Goal: Obtain resource: Download file/media

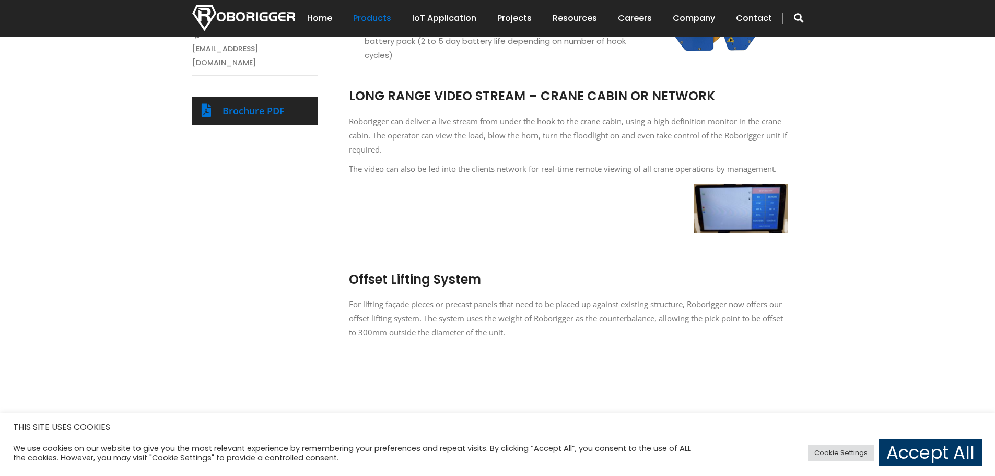
scroll to position [679, 0]
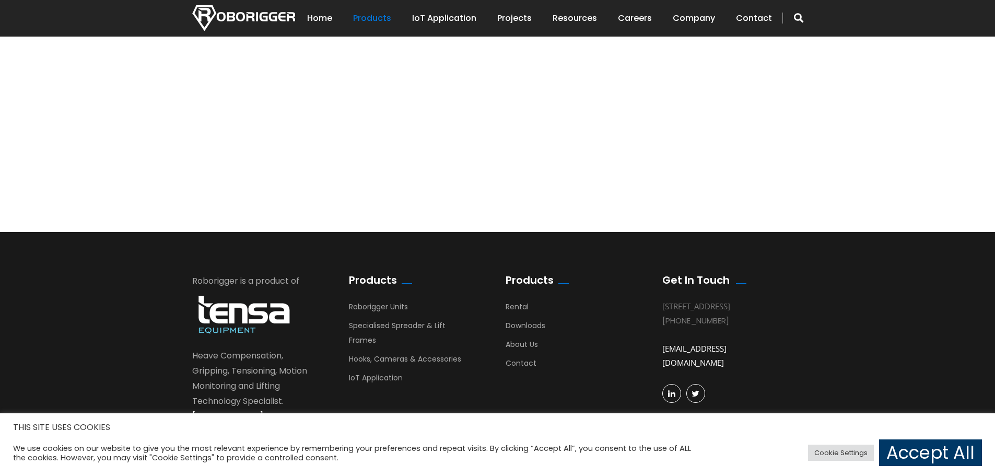
scroll to position [1383, 0]
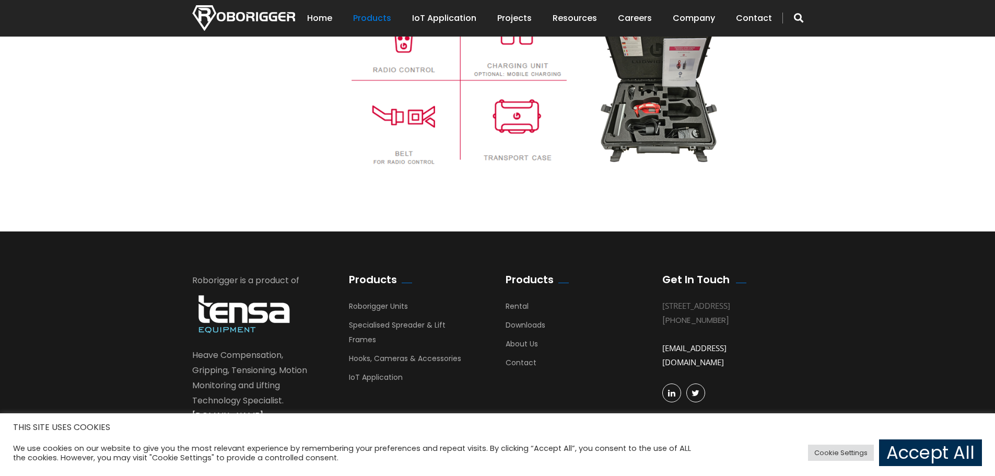
click at [901, 447] on link "Accept All" at bounding box center [930, 452] width 103 height 27
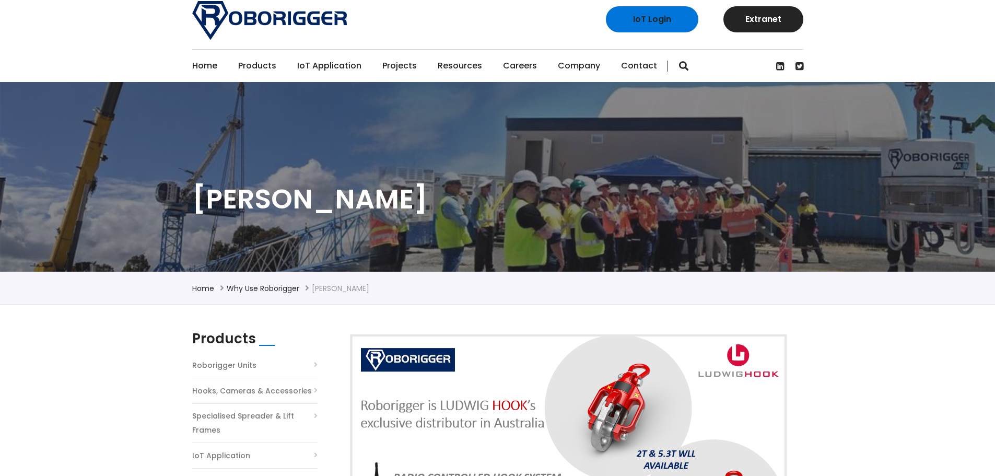
scroll to position [0, 0]
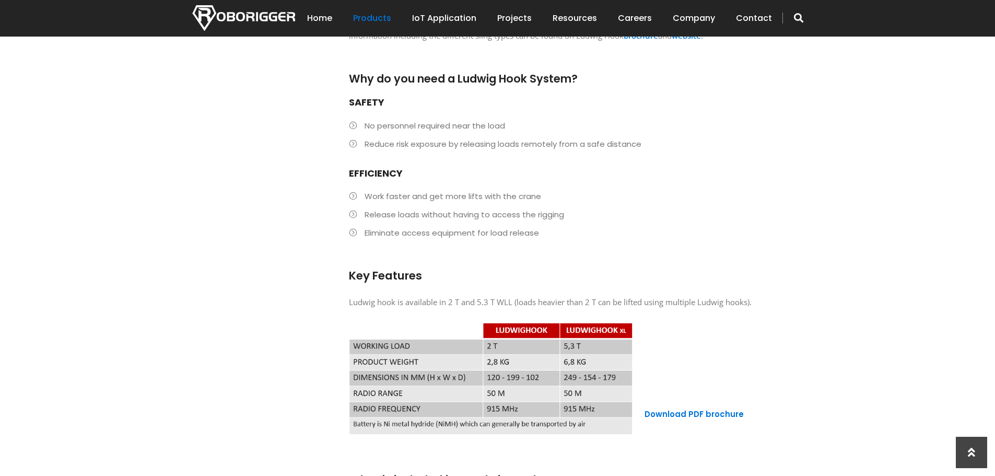
scroll to position [835, 0]
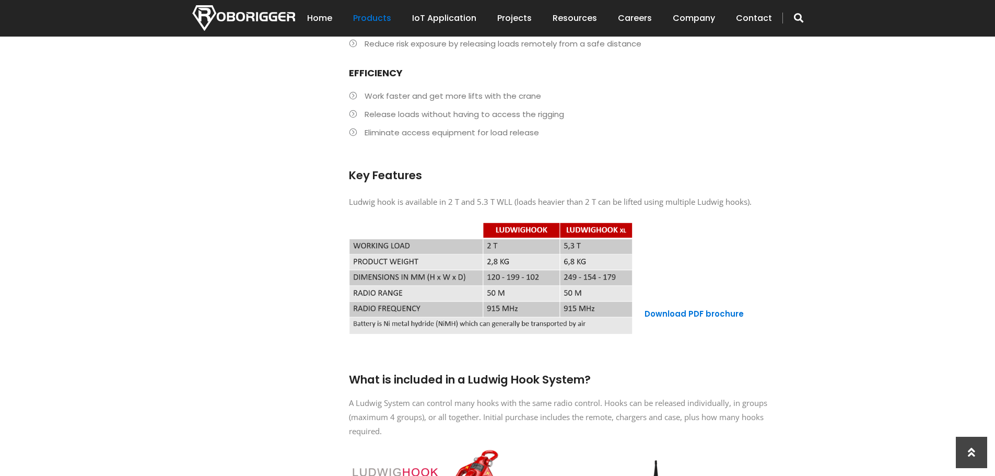
click at [522, 219] on h6 at bounding box center [568, 224] width 439 height 11
click at [513, 155] on h4 "Key Features" at bounding box center [568, 168] width 439 height 27
click at [364, 196] on span "Ludwig hook is available in 2 T and 5.3 T WLL (loads heavier than 2 T can be li…" at bounding box center [550, 201] width 403 height 10
drag, startPoint x: 364, startPoint y: 187, endPoint x: 382, endPoint y: 185, distance: 17.4
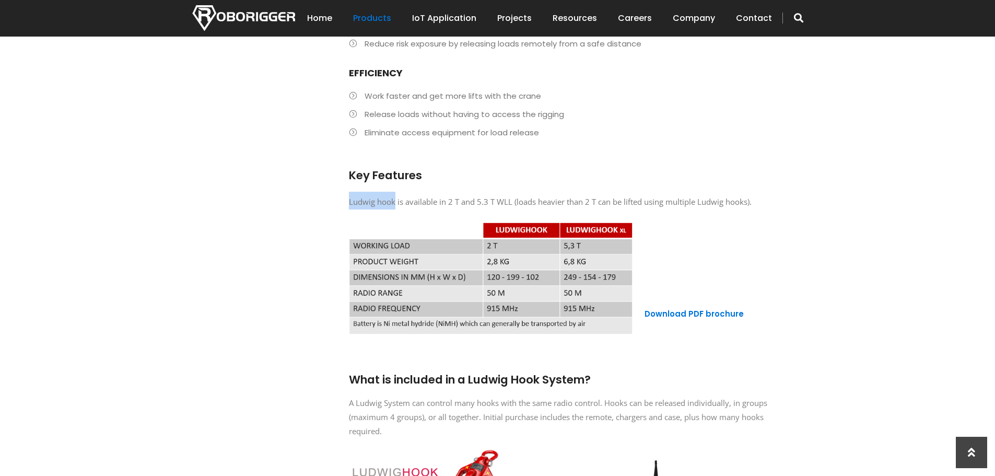
click at [381, 196] on span "Ludwig hook is available in 2 T and 5.3 T WLL (loads heavier than 2 T can be li…" at bounding box center [550, 201] width 403 height 10
copy span "Ludwig hook"
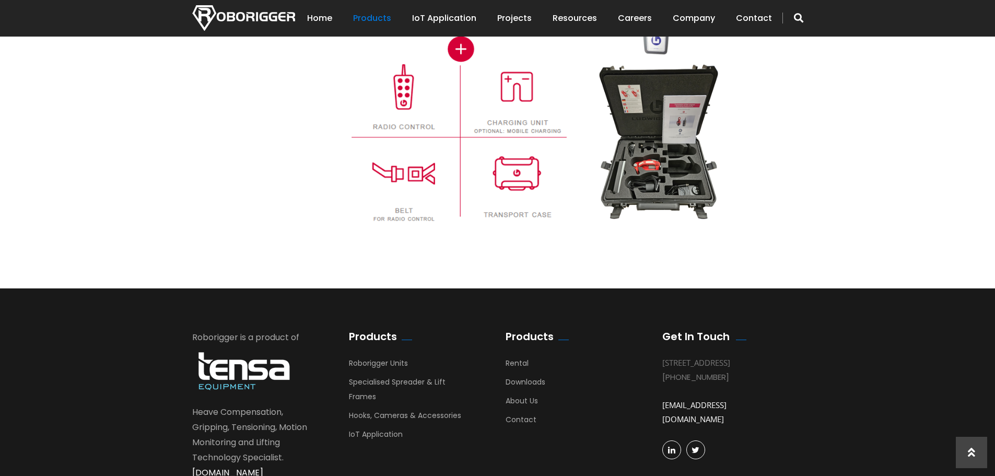
scroll to position [1383, 0]
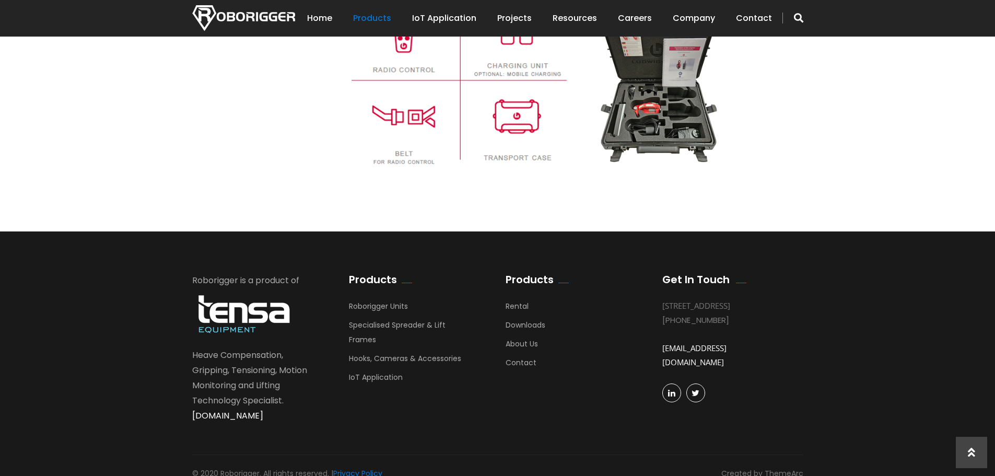
click at [700, 343] on link "[EMAIL_ADDRESS][DOMAIN_NAME]" at bounding box center [694, 355] width 64 height 25
click at [858, 301] on footer "Roborigger is a product of Heave Compensation, Gripping, Tensioning, Motion Mon…" at bounding box center [497, 361] width 995 height 261
drag, startPoint x: 778, startPoint y: 349, endPoint x: 664, endPoint y: 346, distance: 114.4
click at [664, 346] on div "[EMAIL_ADDRESS][DOMAIN_NAME]" at bounding box center [724, 355] width 125 height 56
copy link "[EMAIL_ADDRESS][DOMAIN_NAME]"
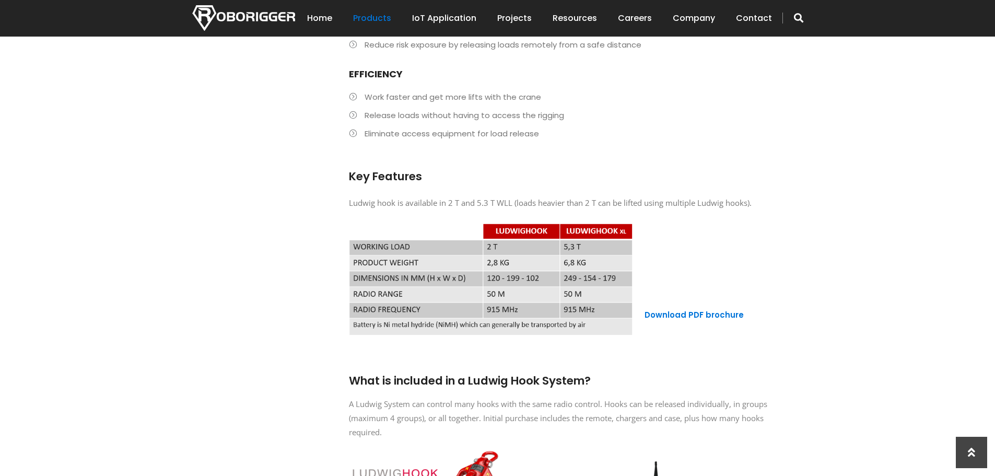
scroll to position [756, 0]
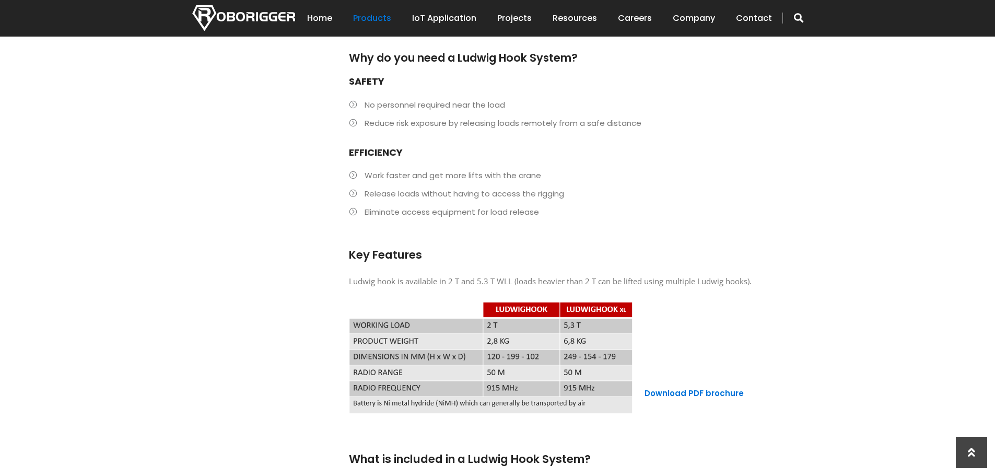
click at [367, 276] on span "Ludwig hook is available in 2 T and 5.3 T WLL (loads heavier than 2 T can be li…" at bounding box center [550, 281] width 403 height 10
drag, startPoint x: 367, startPoint y: 263, endPoint x: 383, endPoint y: 266, distance: 16.5
click at [383, 276] on span "Ludwig hook is available in 2 T and 5.3 T WLL (loads heavier than 2 T can be li…" at bounding box center [550, 281] width 403 height 10
copy span "Ludwig hook"
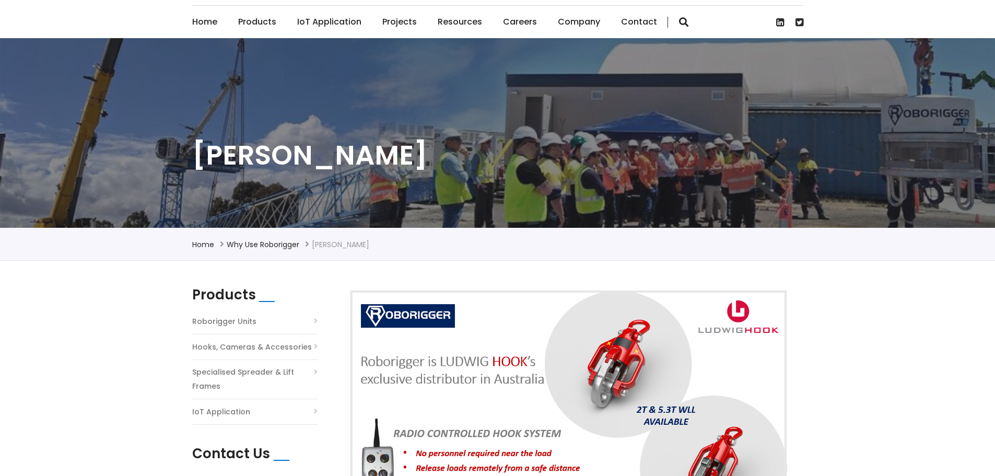
scroll to position [209, 0]
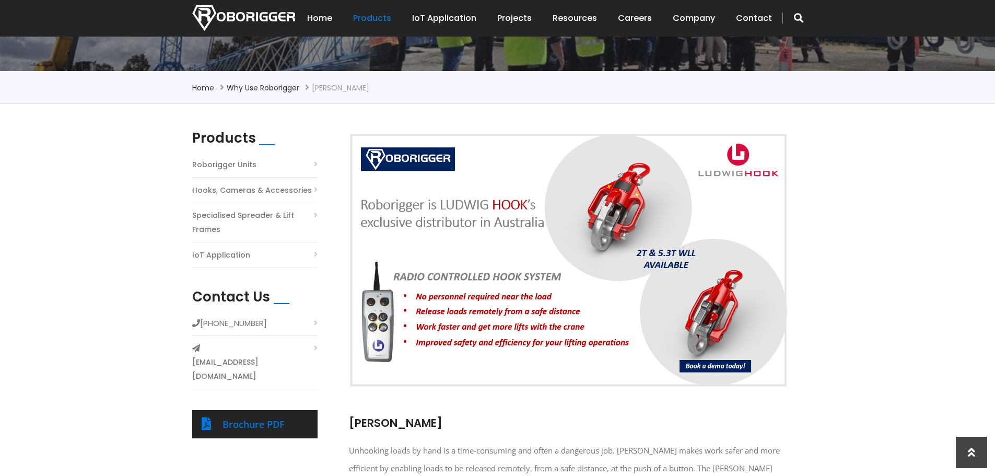
click at [255, 187] on link "Hooks, Cameras & Accessories" at bounding box center [252, 190] width 120 height 14
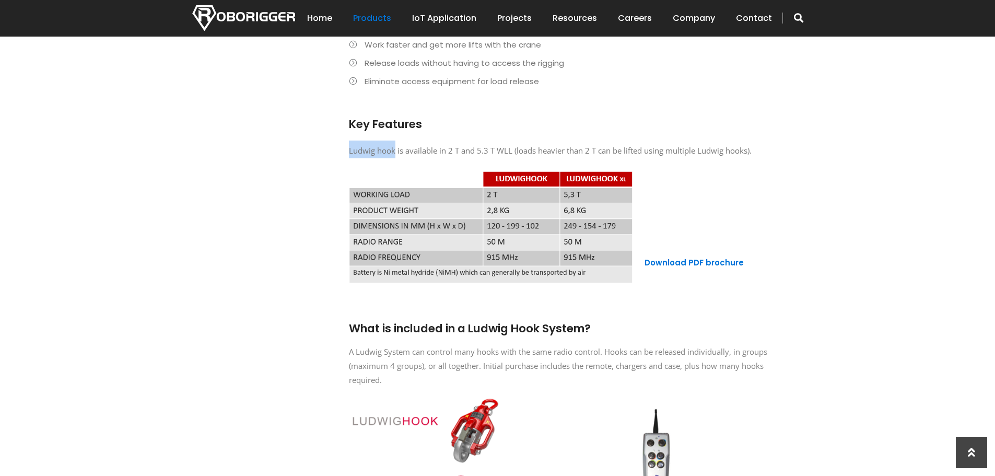
scroll to position [888, 0]
drag, startPoint x: 830, startPoint y: 253, endPoint x: 764, endPoint y: 255, distance: 65.3
click at [816, 249] on div "Products Roborigger Units Hooks, Cameras & Accessories Specialised Spreader & L…" at bounding box center [497, 75] width 995 height 1301
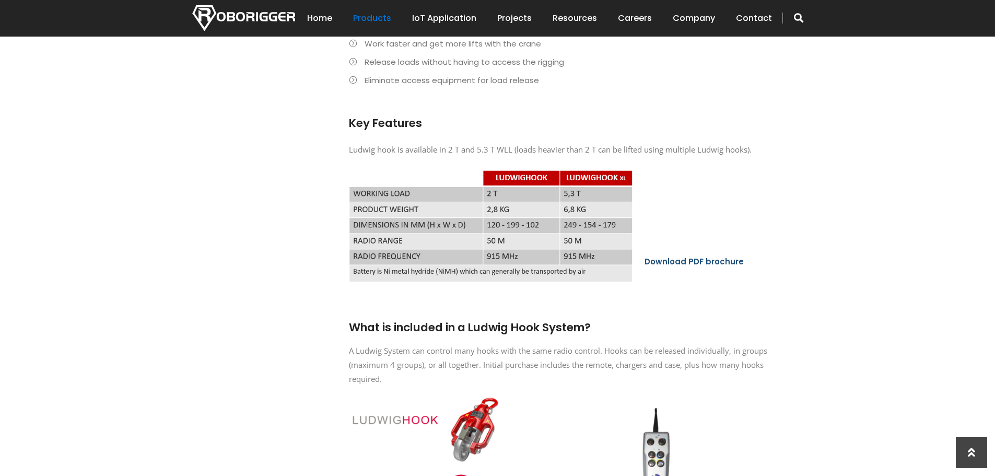
click at [721, 256] on link "Download PDF brochure" at bounding box center [693, 261] width 99 height 11
click at [253, 154] on div "Products Roborigger Units Hooks, Cameras & Accessories Specialised Spreader & L…" at bounding box center [497, 73] width 627 height 1244
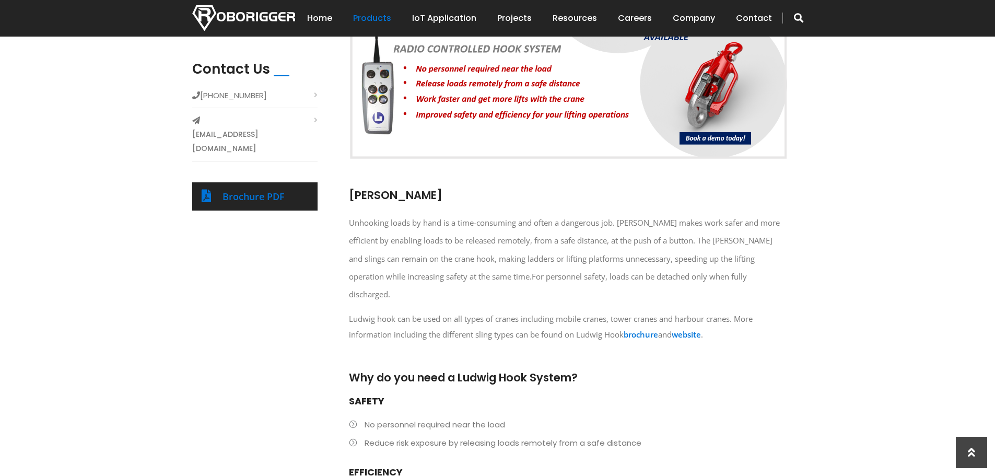
scroll to position [574, 0]
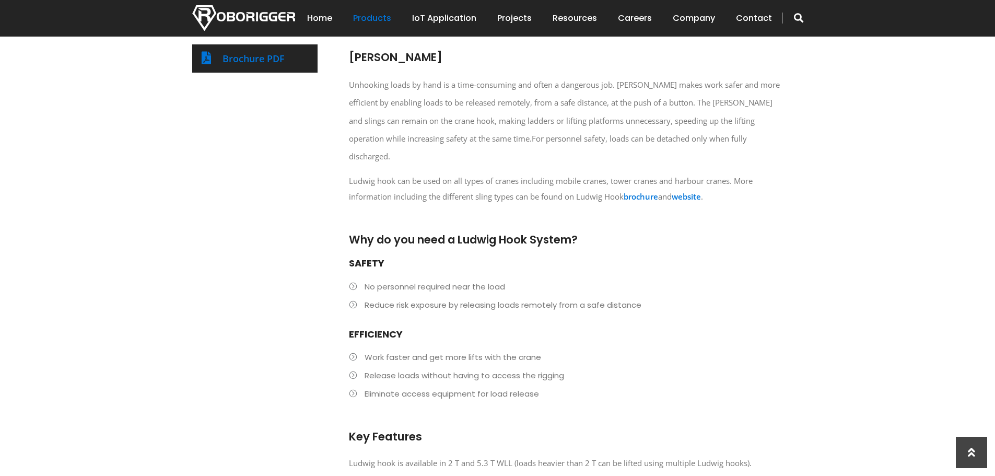
click at [376, 57] on h3 "Unhooking loads by hand is a time-consuming and often a dangerous job. Ludwig H…" at bounding box center [568, 107] width 439 height 114
drag, startPoint x: 376, startPoint y: 57, endPoint x: 399, endPoint y: 58, distance: 23.0
click at [399, 58] on h3 "Unhooking loads by hand is a time-consuming and often a dangerous job. Ludwig H…" at bounding box center [568, 107] width 439 height 114
drag, startPoint x: 414, startPoint y: 56, endPoint x: 445, endPoint y: 107, distance: 59.4
click at [414, 57] on h3 "Unhooking loads by hand is a time-consuming and often a dangerous job. Ludwig H…" at bounding box center [568, 107] width 439 height 114
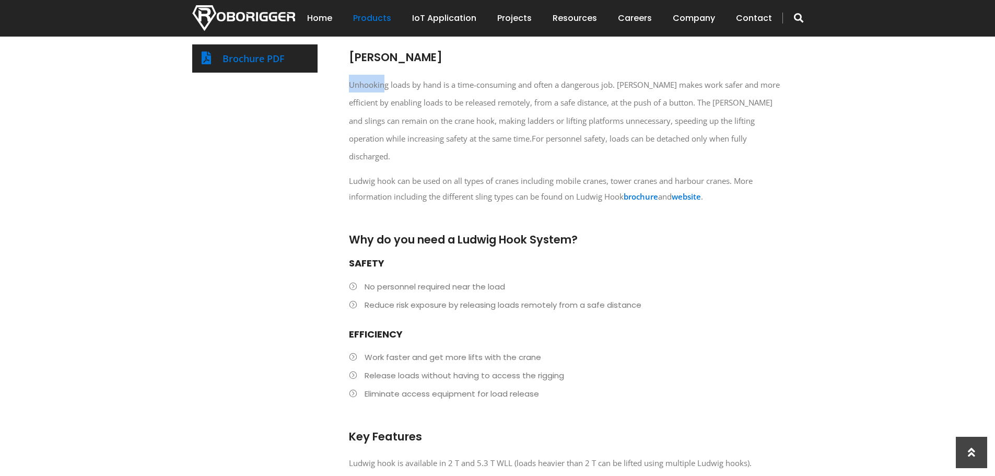
drag, startPoint x: 350, startPoint y: 54, endPoint x: 409, endPoint y: 69, distance: 61.0
click at [384, 60] on h3 "Unhooking loads by hand is a time-consuming and often a dangerous job. Ludwig H…" at bounding box center [568, 107] width 439 height 114
click at [731, 104] on span "Unhooking loads by hand is a time-consuming and often a dangerous job. Ludwig H…" at bounding box center [564, 111] width 431 height 64
drag, startPoint x: 731, startPoint y: 104, endPoint x: 758, endPoint y: 107, distance: 27.3
click at [758, 107] on span "Unhooking loads by hand is a time-consuming and often a dangerous job. Ludwig H…" at bounding box center [564, 111] width 431 height 64
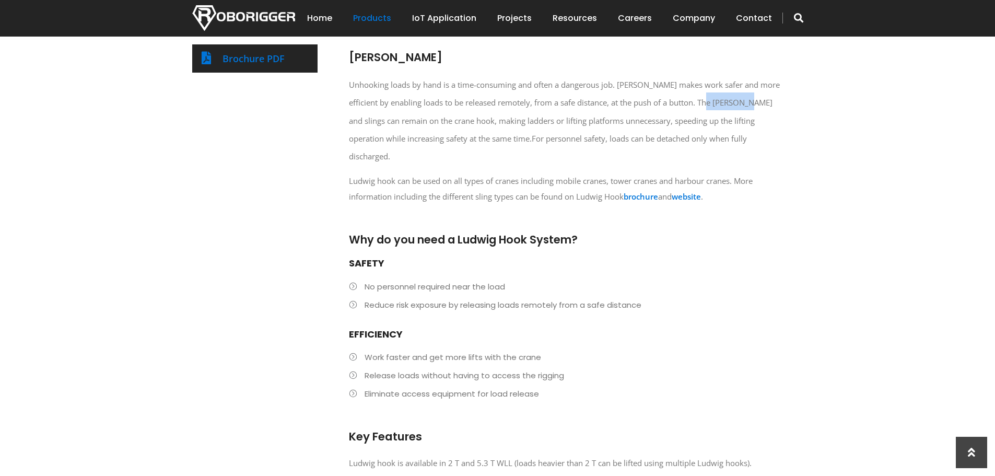
copy span "[PERSON_NAME]"
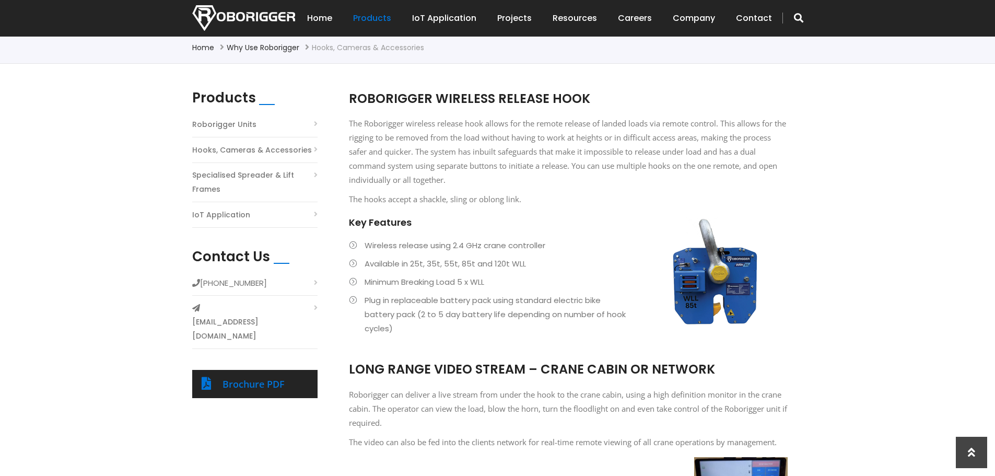
scroll to position [261, 0]
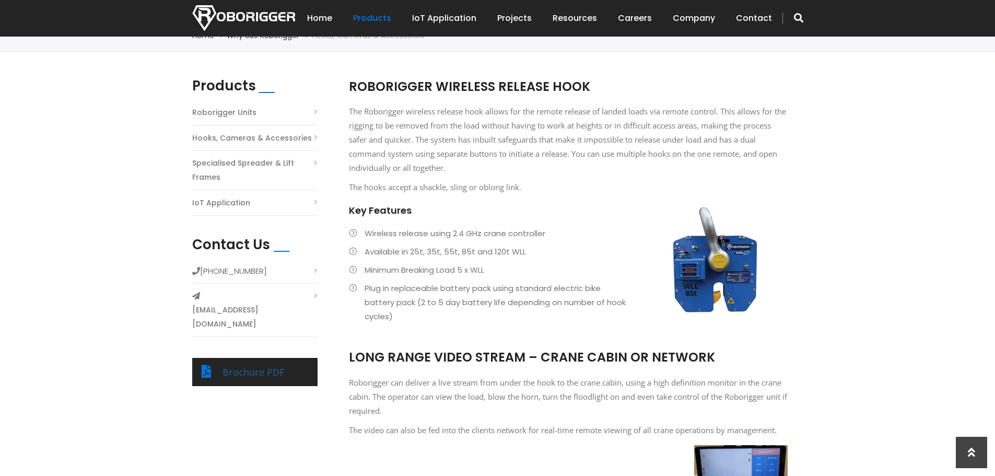
click at [254, 366] on link "Brochure PDF" at bounding box center [253, 372] width 62 height 13
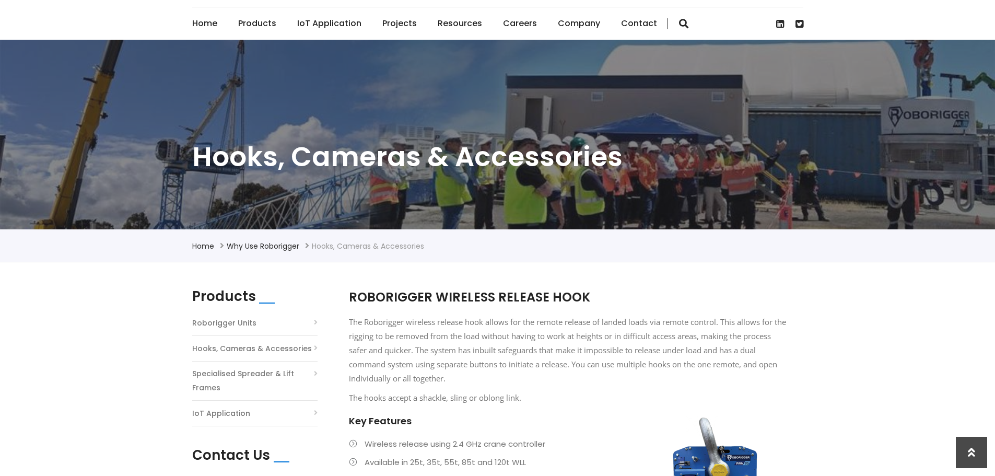
scroll to position [0, 0]
